Goal: Task Accomplishment & Management: Manage account settings

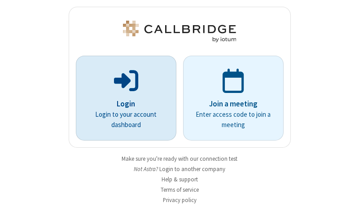
click at [122, 104] on p "Login" at bounding box center [125, 104] width 75 height 12
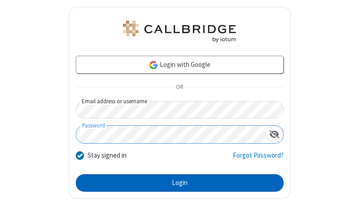
click at [176, 182] on button "Login" at bounding box center [180, 183] width 208 height 18
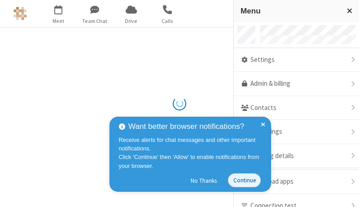
click at [293, 84] on link "Admin & billing" at bounding box center [296, 84] width 125 height 24
